Goal: Information Seeking & Learning: Learn about a topic

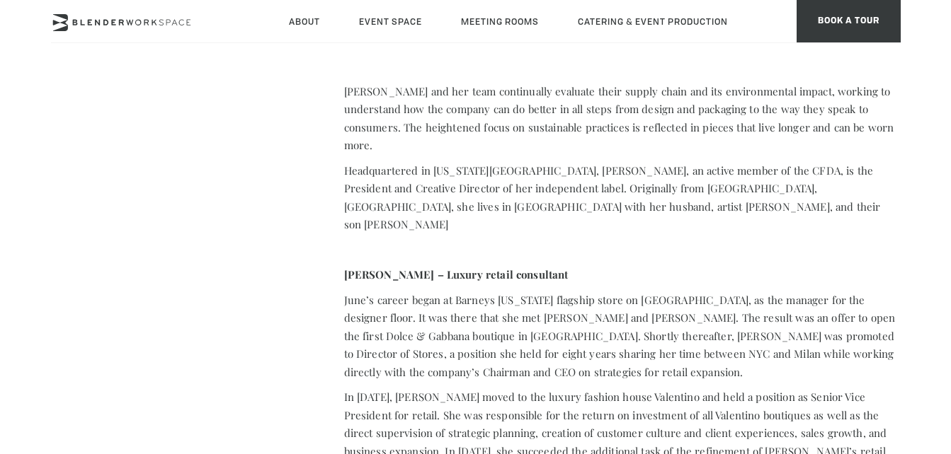
scroll to position [1145, 0]
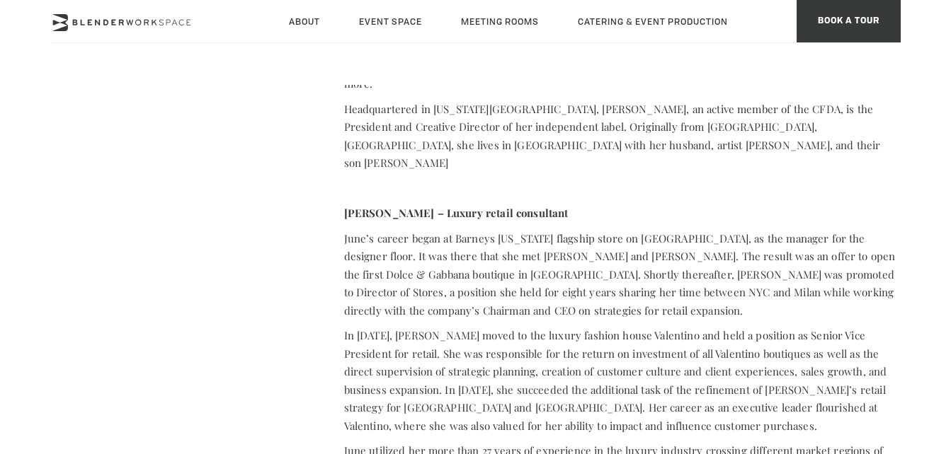
scroll to position [385, 0]
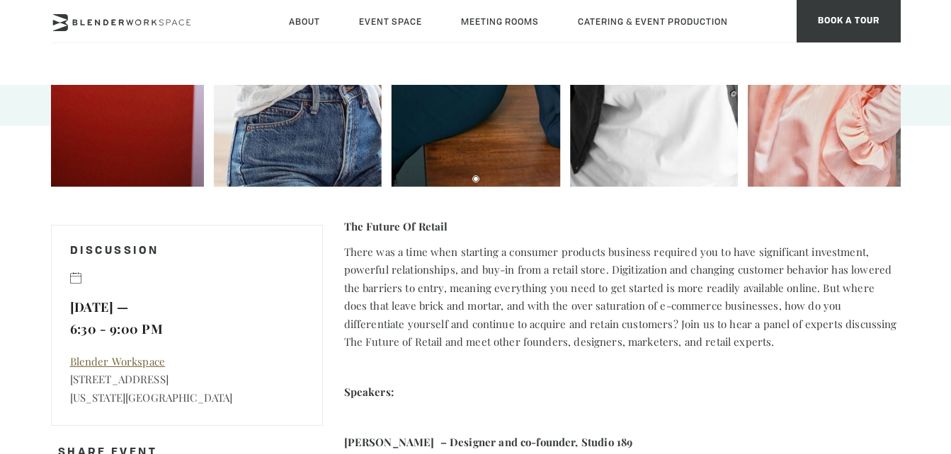
click at [379, 227] on span "The Future Of Retail" at bounding box center [396, 226] width 104 height 14
copy section "The Future Of Retail"
